Goal: Information Seeking & Learning: Learn about a topic

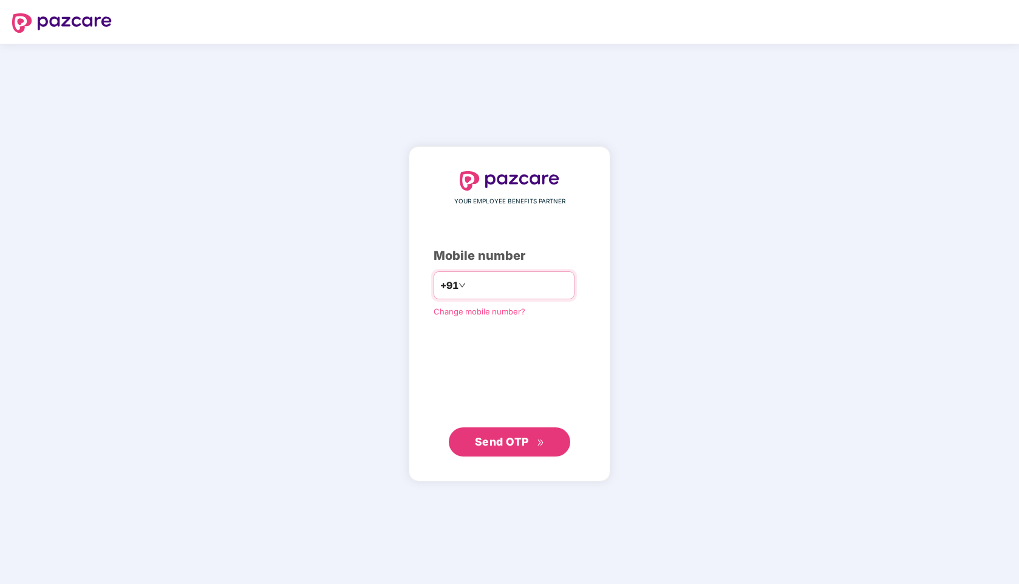
click at [491, 282] on input "number" at bounding box center [518, 285] width 100 height 19
type input "**********"
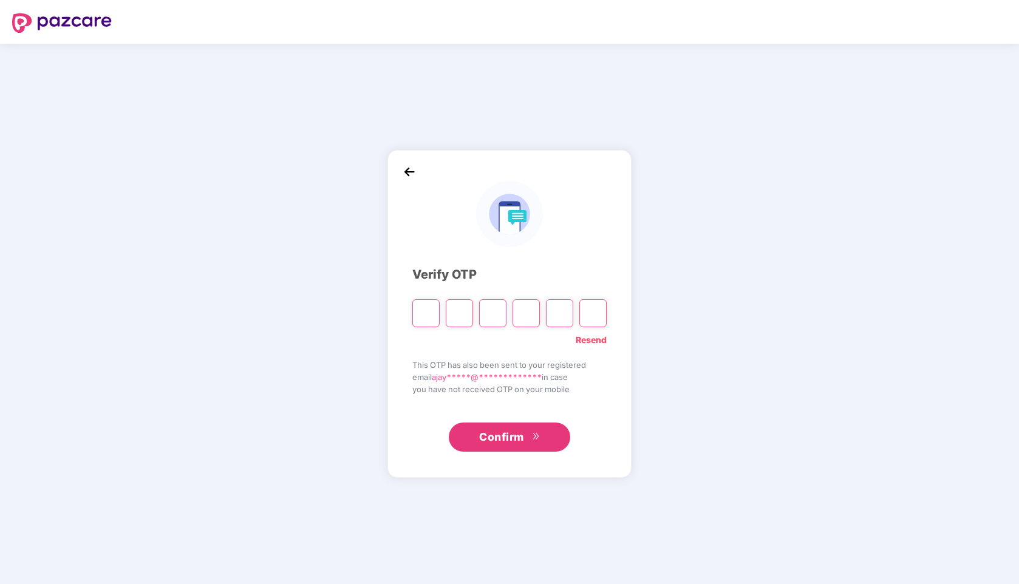
type input "*"
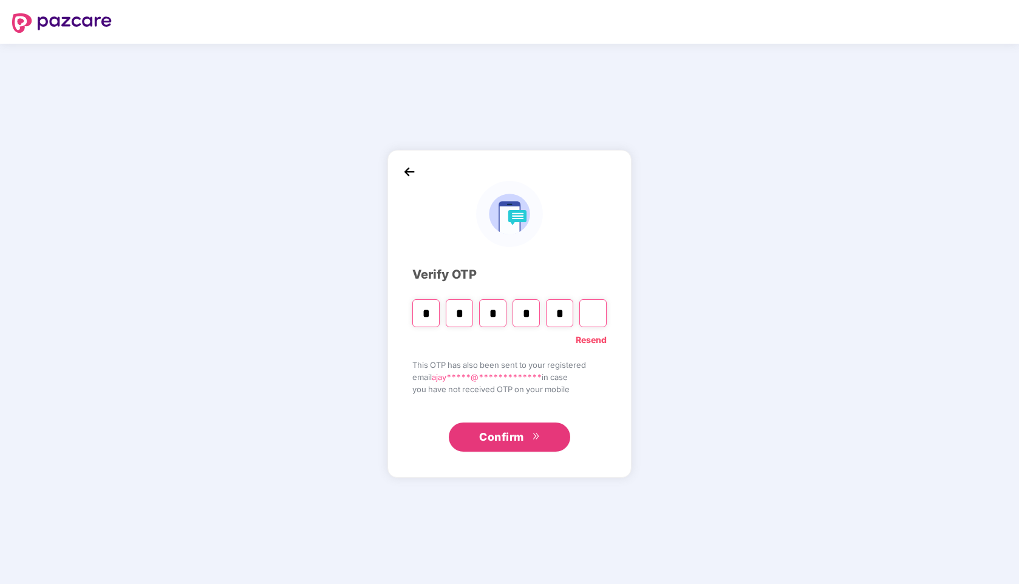
type input "*"
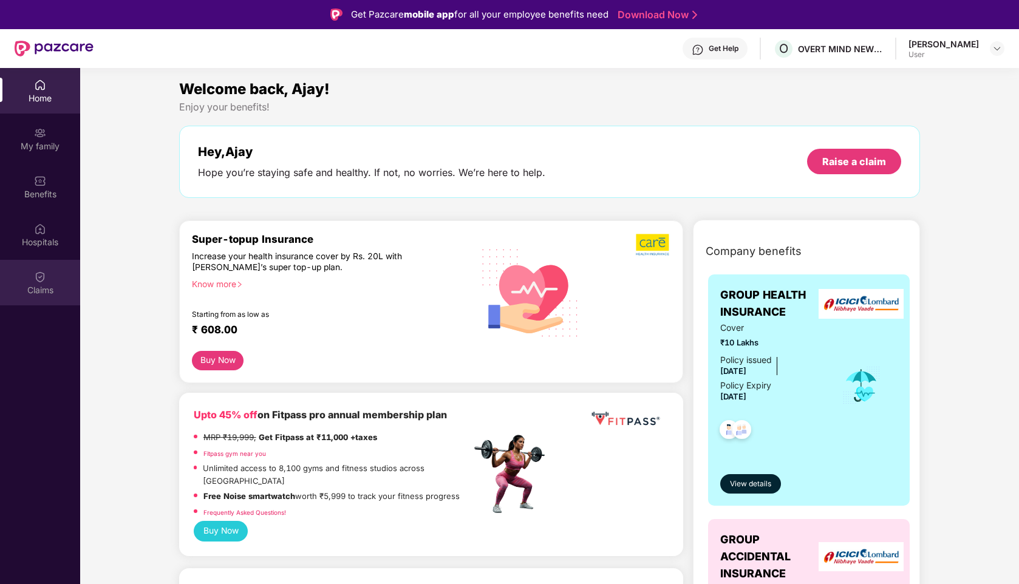
click at [35, 280] on img at bounding box center [40, 277] width 12 height 12
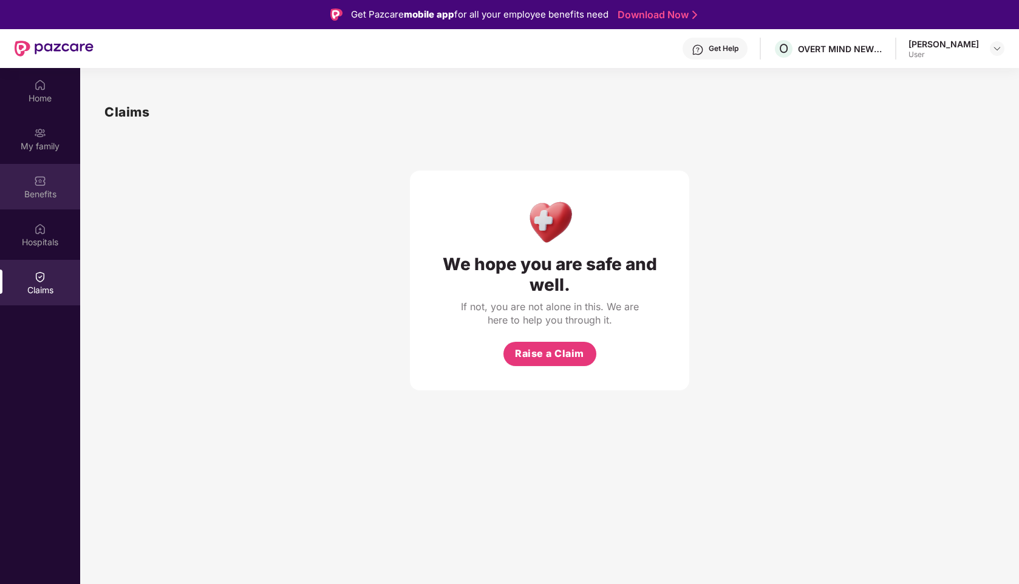
click at [35, 194] on div "Benefits" at bounding box center [40, 194] width 80 height 12
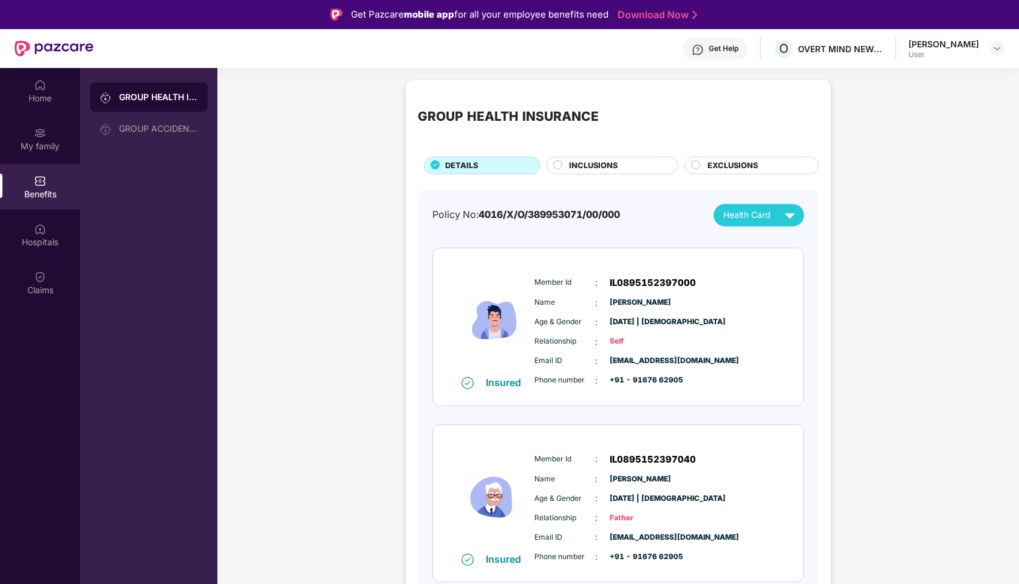
click at [609, 164] on span "INCLUSIONS" at bounding box center [593, 166] width 49 height 12
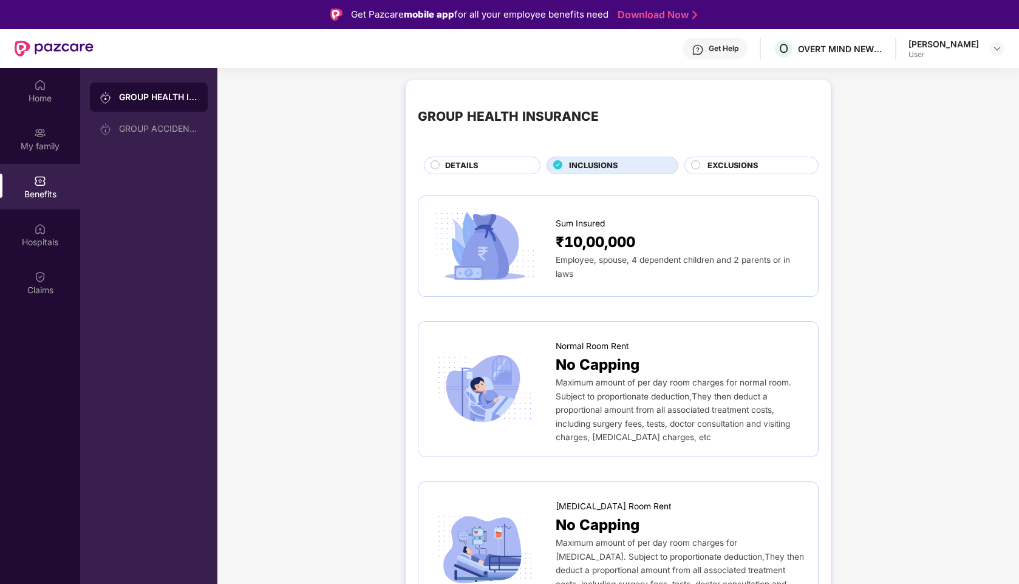
click at [609, 164] on span "INCLUSIONS" at bounding box center [593, 166] width 49 height 12
click at [708, 160] on span "EXCLUSIONS" at bounding box center [732, 166] width 50 height 12
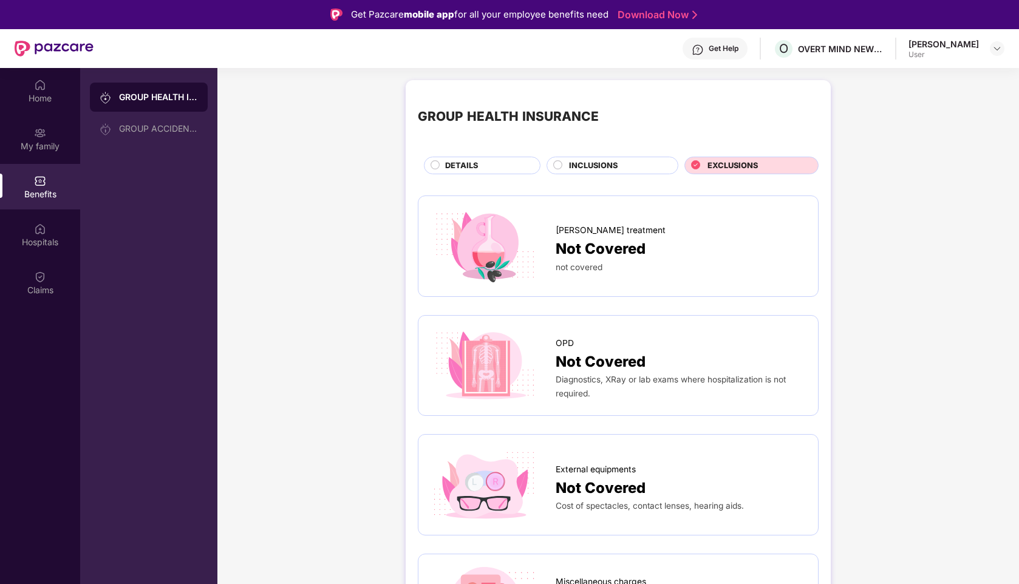
click at [467, 170] on span "DETAILS" at bounding box center [461, 166] width 33 height 12
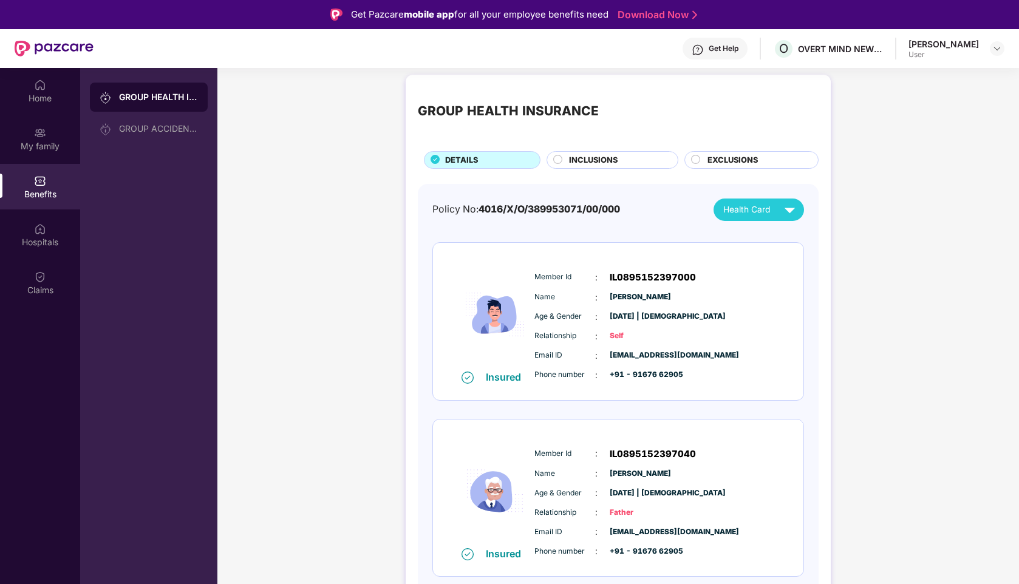
scroll to position [26, 0]
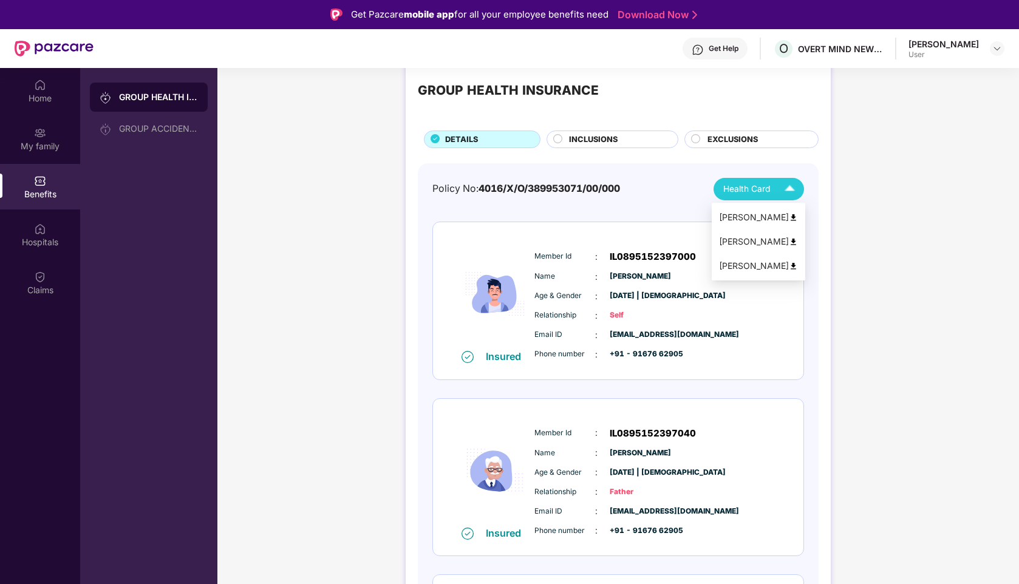
click at [764, 191] on span "Health Card" at bounding box center [746, 189] width 47 height 13
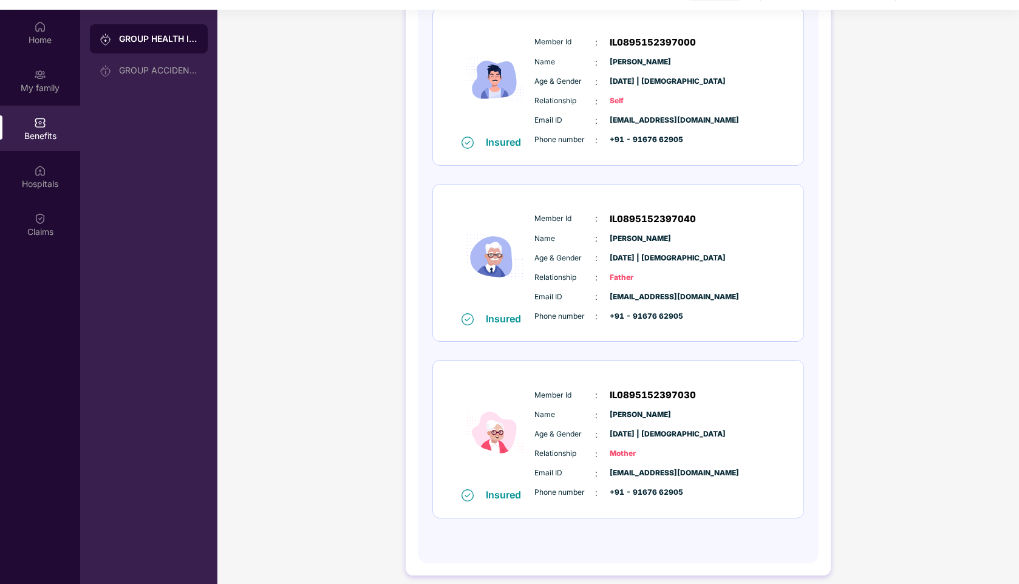
scroll to position [0, 0]
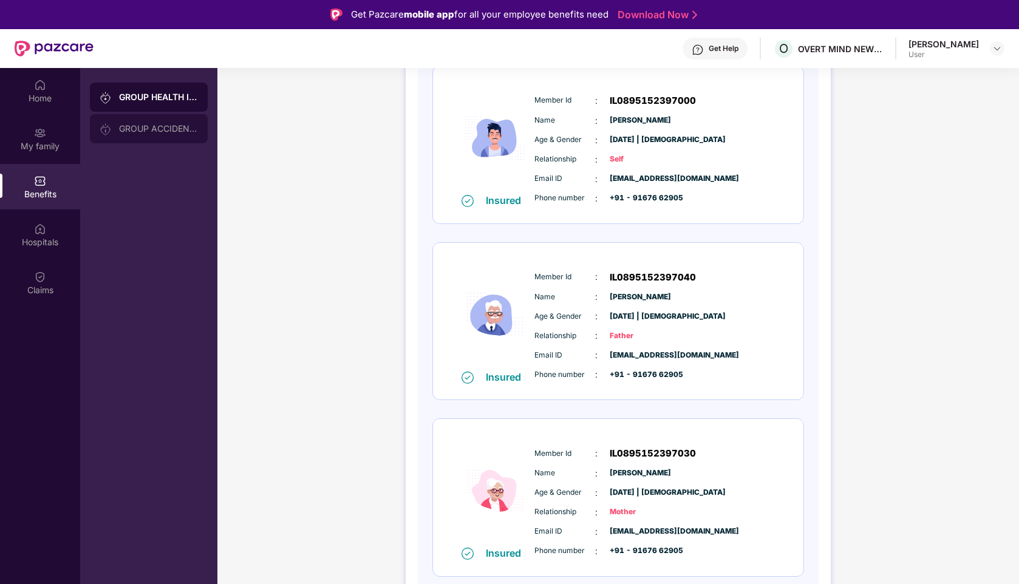
click at [163, 124] on div "GROUP ACCIDENTAL INSURANCE" at bounding box center [158, 129] width 79 height 10
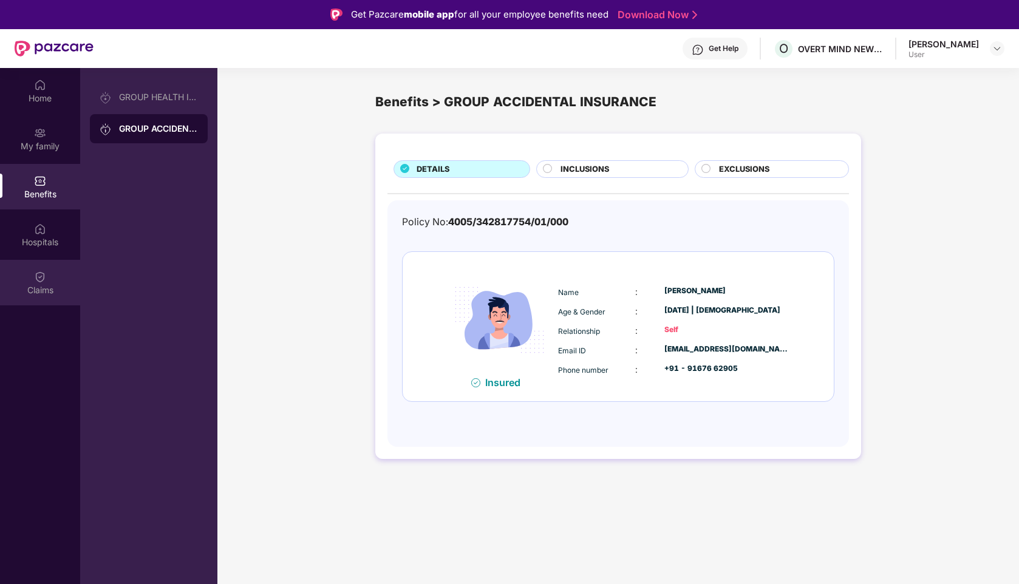
click at [38, 275] on img at bounding box center [40, 277] width 12 height 12
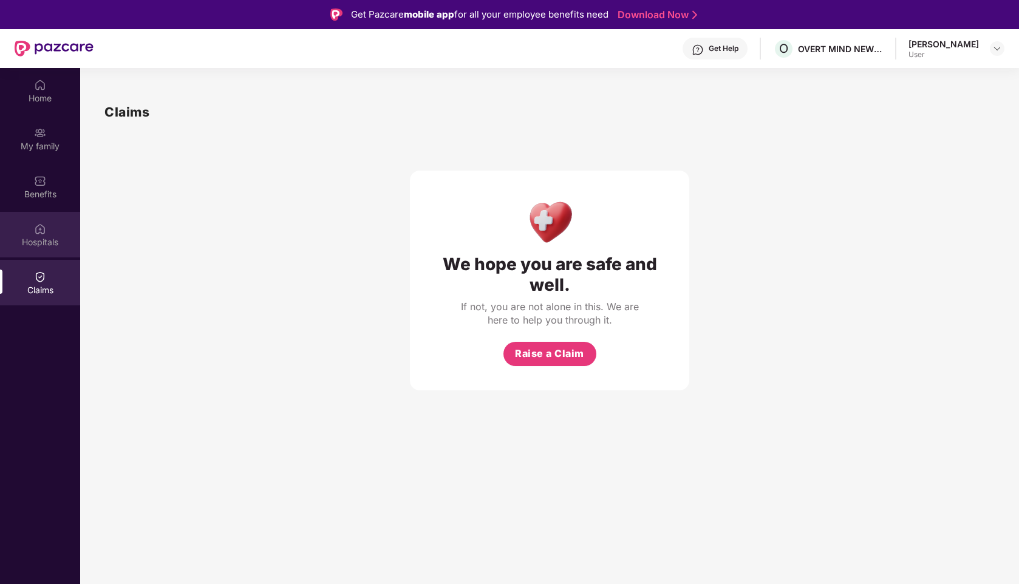
click at [6, 240] on div "Hospitals" at bounding box center [40, 242] width 80 height 12
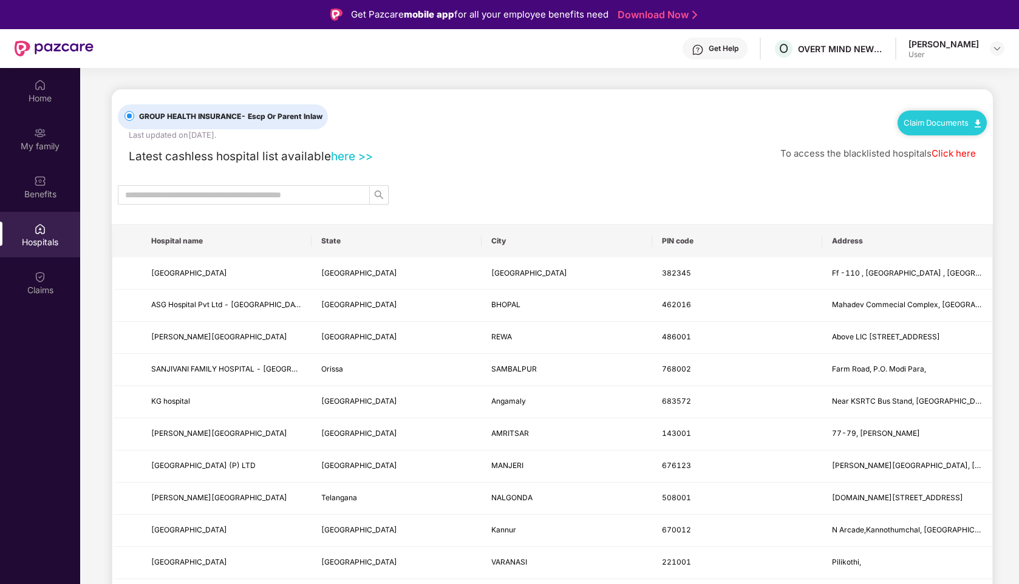
click at [344, 158] on link "here >>" at bounding box center [352, 156] width 42 height 14
click at [31, 154] on div "My family" at bounding box center [40, 139] width 80 height 46
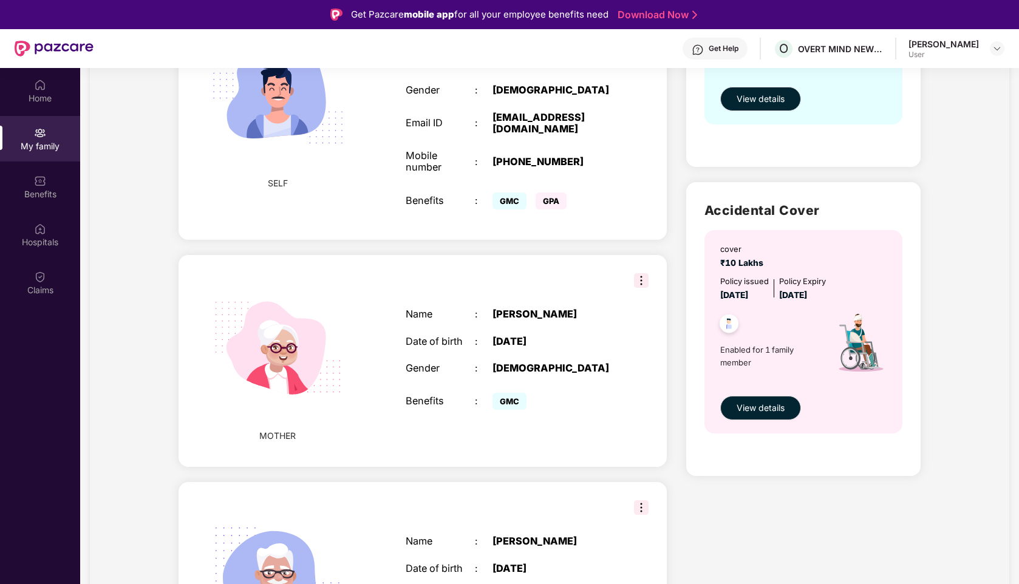
scroll to position [371, 0]
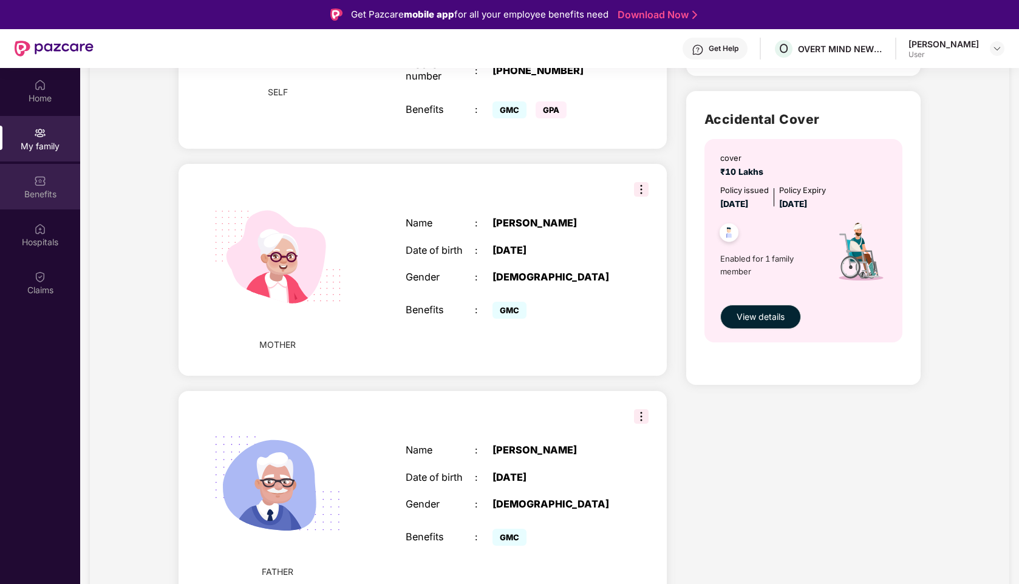
click at [50, 192] on div "Benefits" at bounding box center [40, 194] width 80 height 12
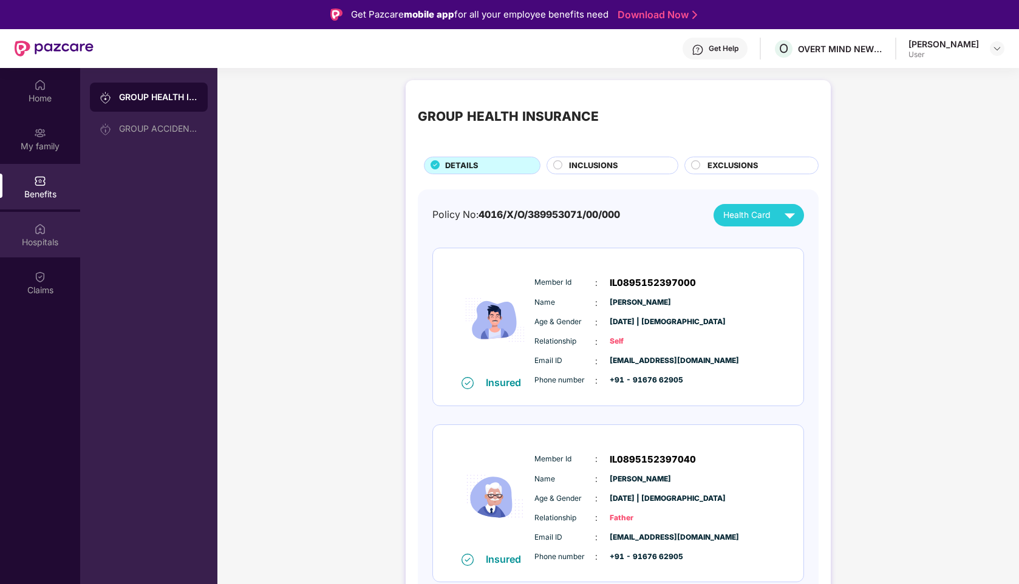
click at [47, 238] on div "Hospitals" at bounding box center [40, 242] width 80 height 12
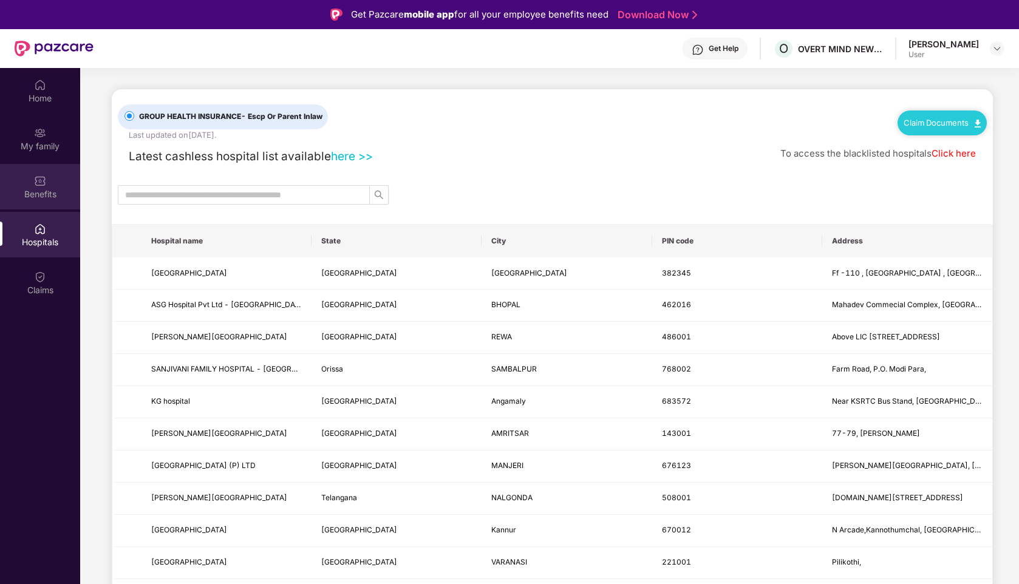
click at [44, 186] on img at bounding box center [40, 181] width 12 height 12
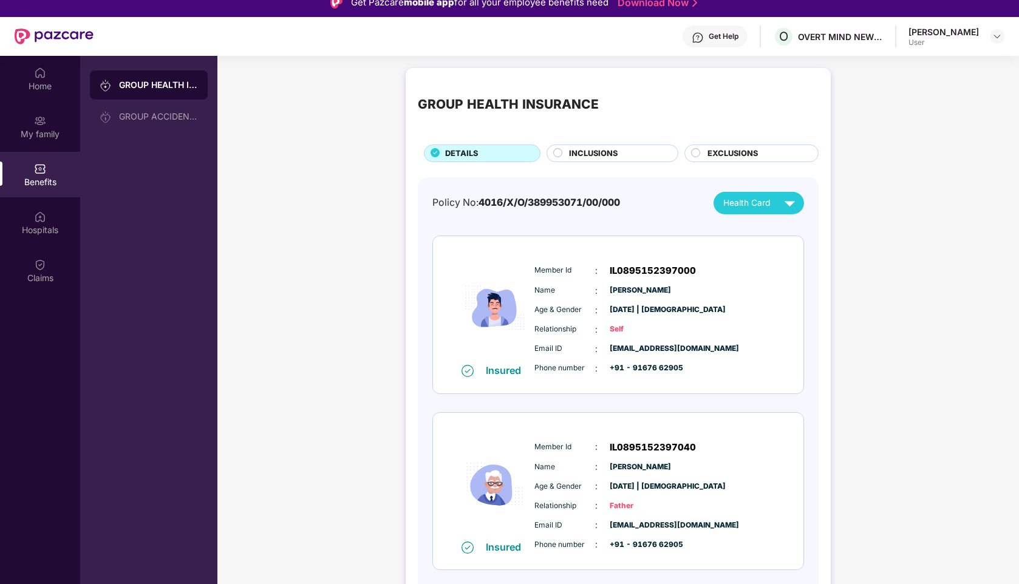
scroll to position [7, 0]
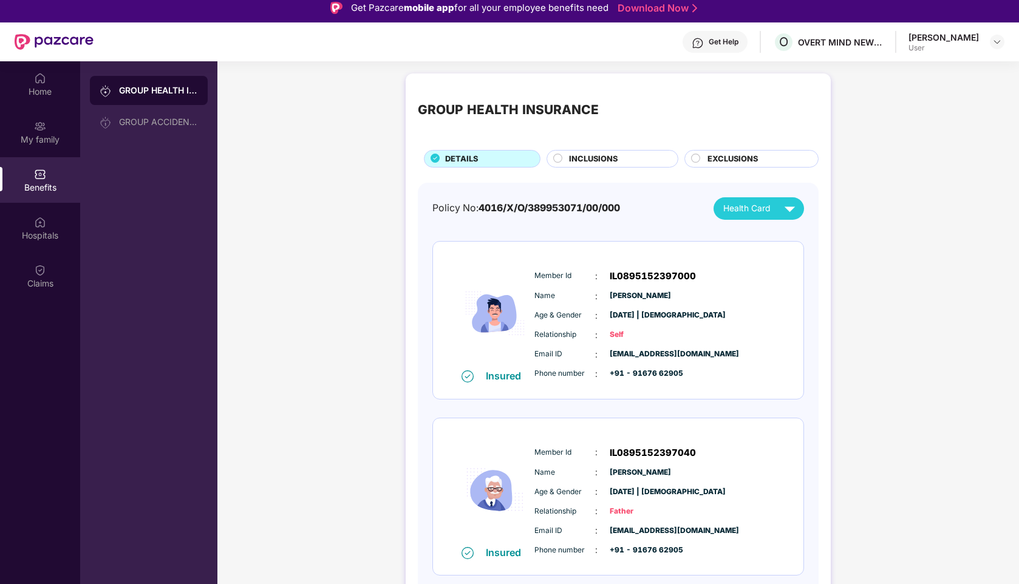
click at [574, 153] on span "INCLUSIONS" at bounding box center [593, 159] width 49 height 12
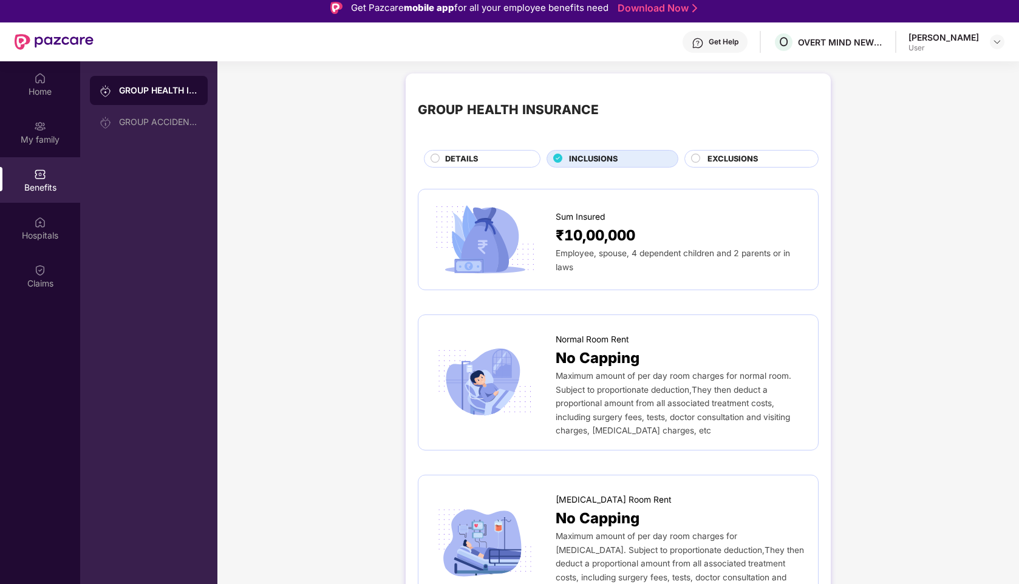
click at [487, 165] on div "DETAILS" at bounding box center [486, 160] width 95 height 14
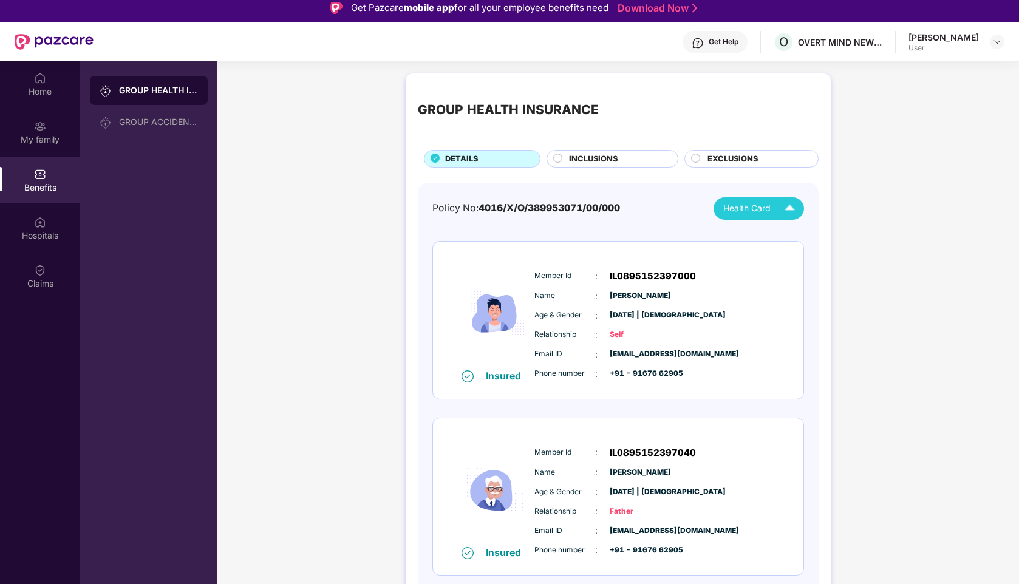
click at [753, 217] on div "Health Card" at bounding box center [761, 208] width 77 height 21
click at [753, 236] on div "[PERSON_NAME]" at bounding box center [758, 236] width 79 height 13
click at [46, 144] on div "My family" at bounding box center [40, 140] width 80 height 12
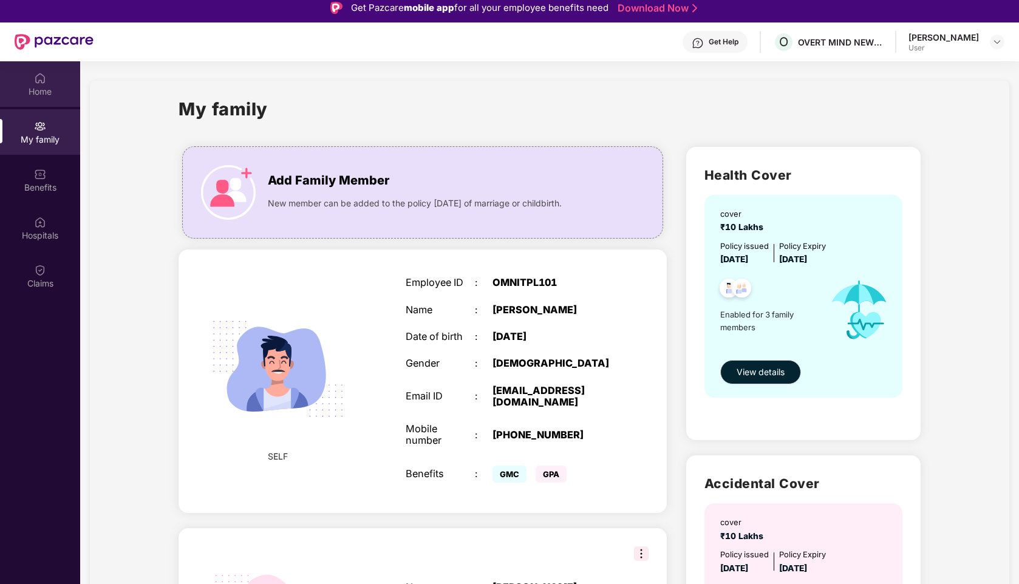
click at [24, 101] on div "Home" at bounding box center [40, 84] width 80 height 46
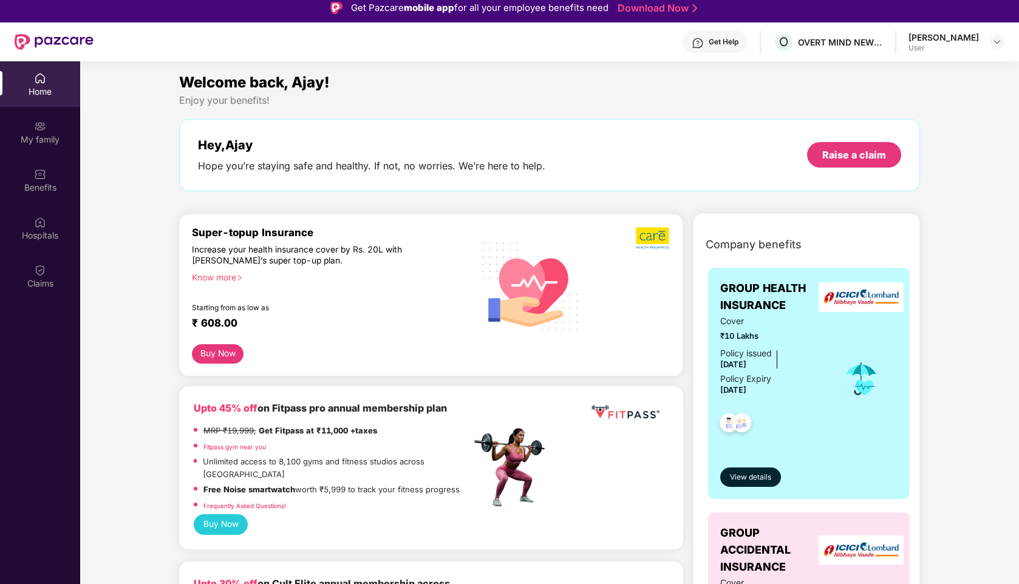
click at [959, 42] on div "[PERSON_NAME]" at bounding box center [943, 38] width 70 height 12
click at [971, 36] on div "[PERSON_NAME]" at bounding box center [943, 38] width 70 height 12
click at [994, 44] on img at bounding box center [997, 42] width 10 height 10
click at [899, 71] on div "Logout" at bounding box center [940, 71] width 158 height 24
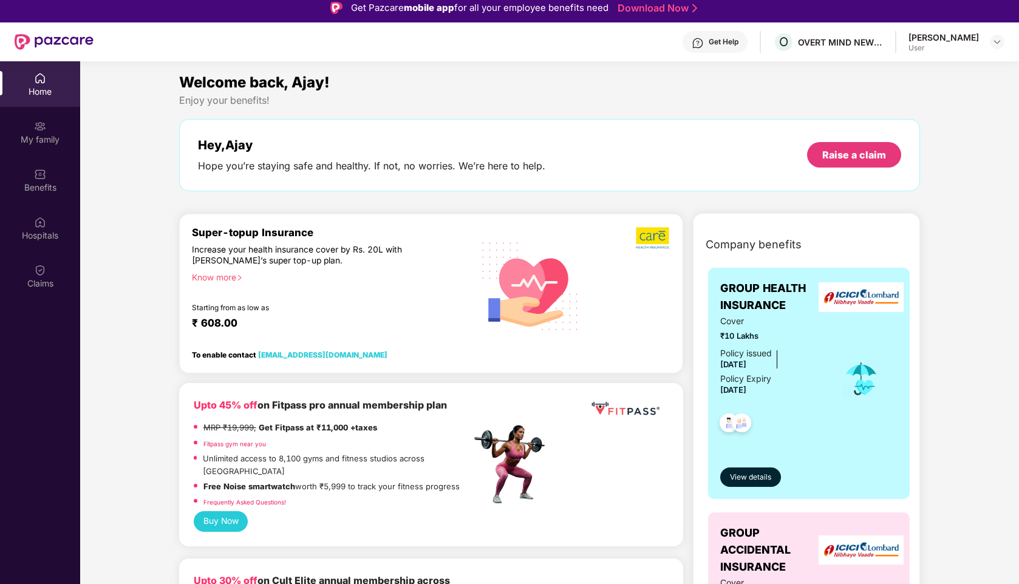
scroll to position [0, 0]
